Goal: Entertainment & Leisure: Consume media (video, audio)

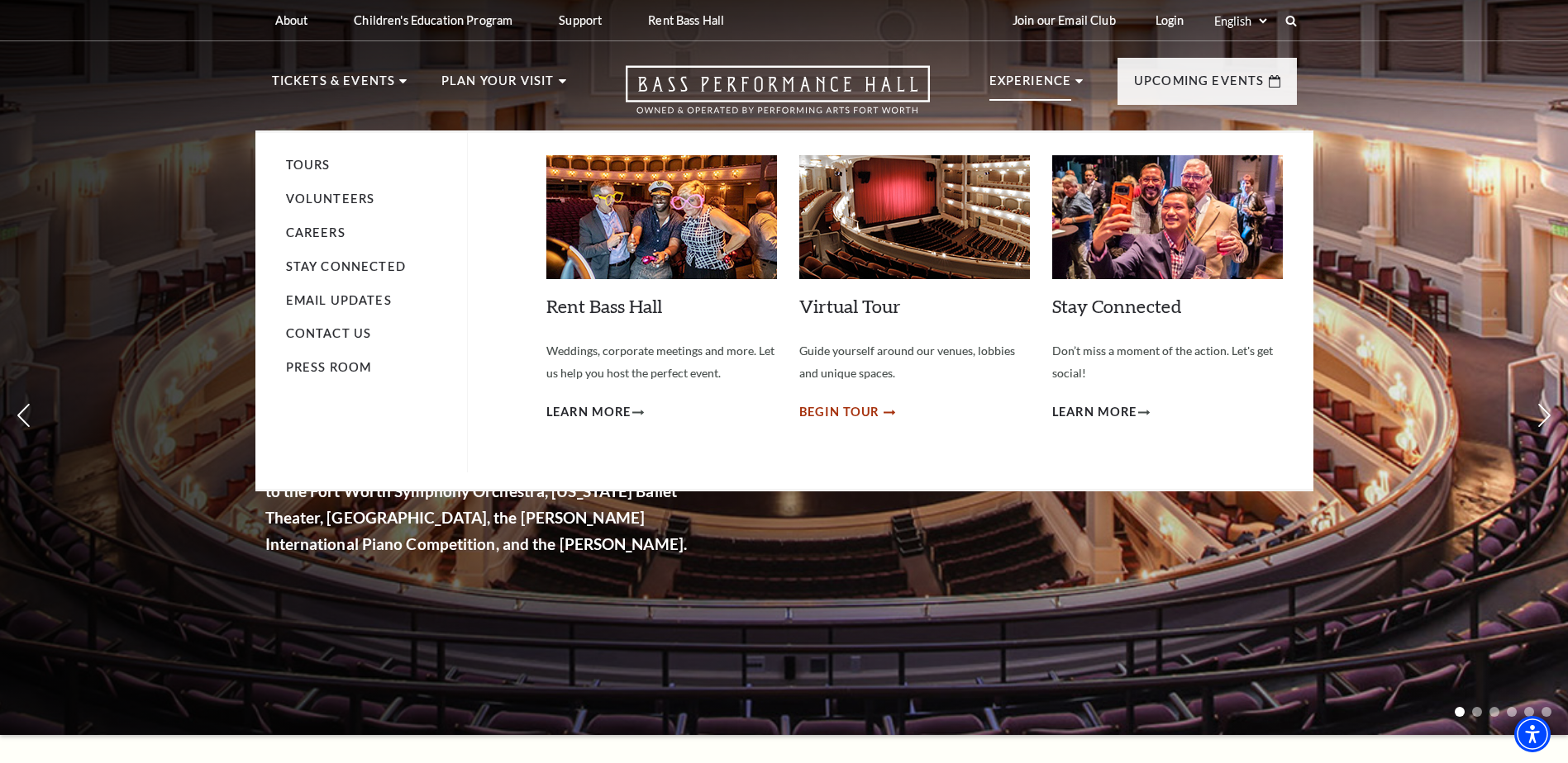
click at [855, 411] on span "Begin Tour" at bounding box center [840, 412] width 81 height 20
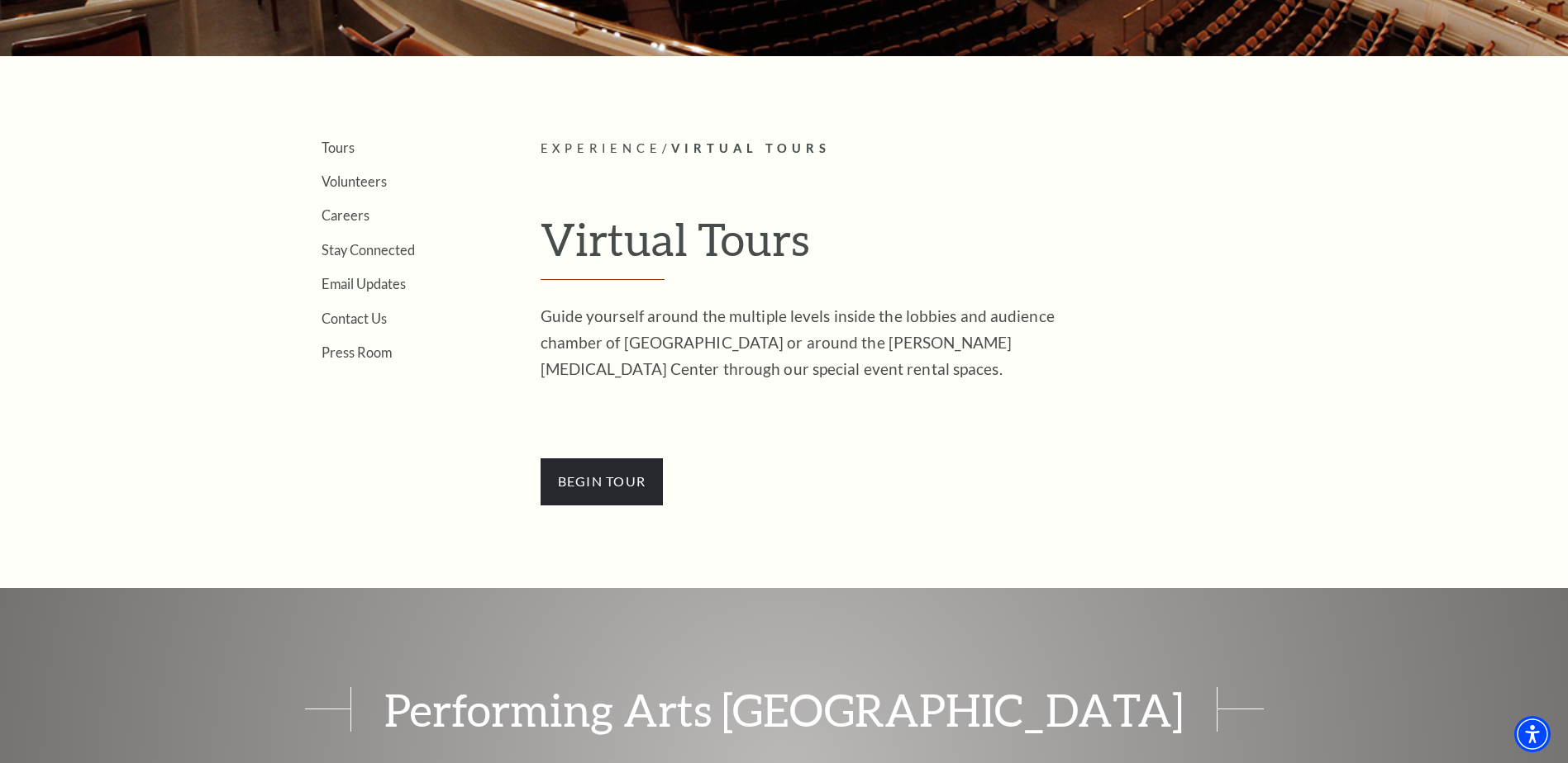
scroll to position [413, 0]
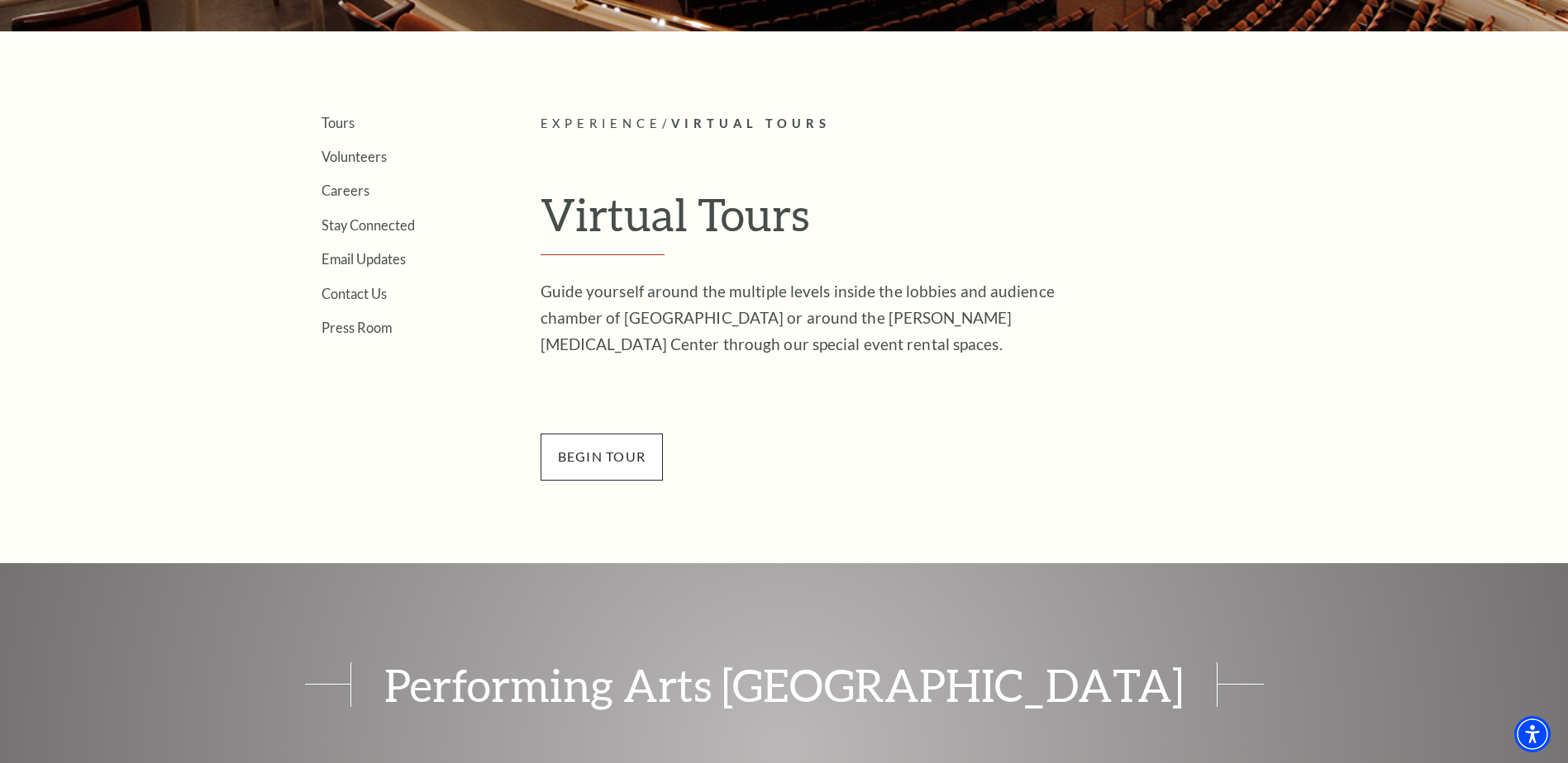
click at [609, 460] on span "BEGin Tour" at bounding box center [602, 457] width 123 height 46
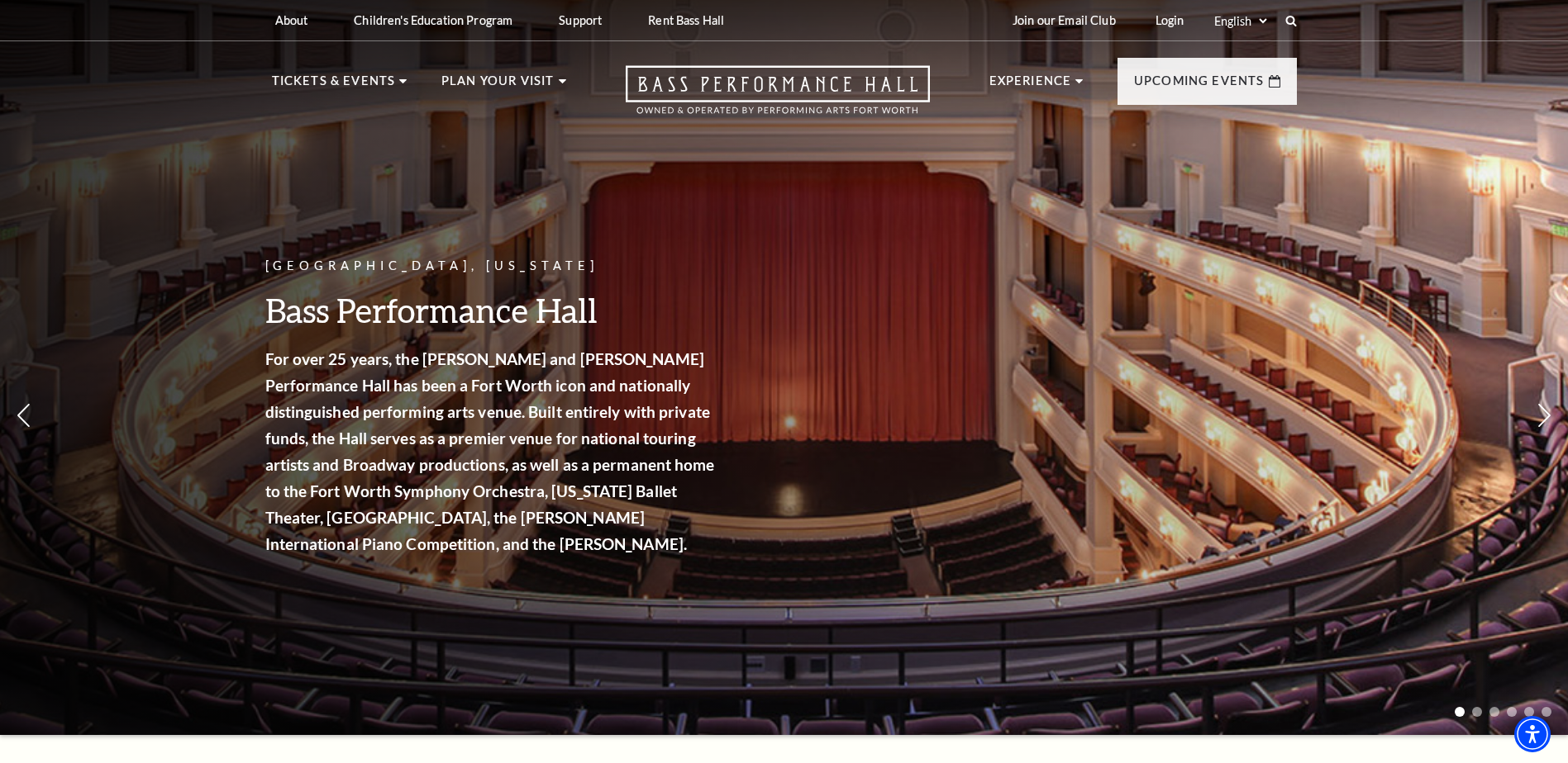
drag, startPoint x: 1275, startPoint y: 414, endPoint x: 820, endPoint y: 409, distance: 455.0
click at [820, 409] on div "Fort Worth, Texas Bass Performance Hall For over 25 years, the Nancy Lee and Pe…" at bounding box center [784, 363] width 1568 height 745
